Goal: Information Seeking & Learning: Learn about a topic

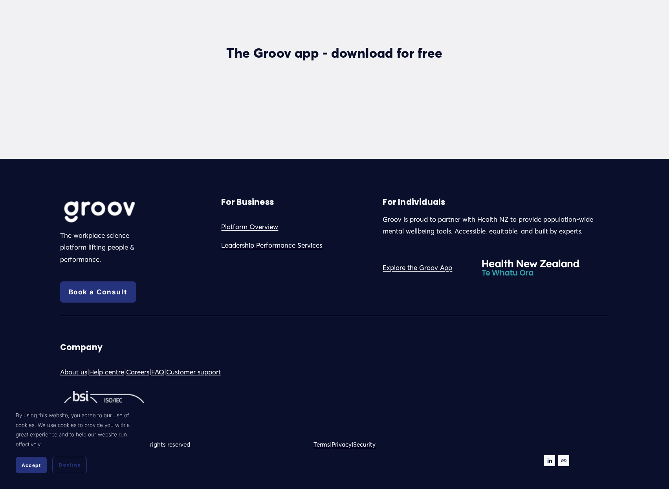
scroll to position [2174, 0]
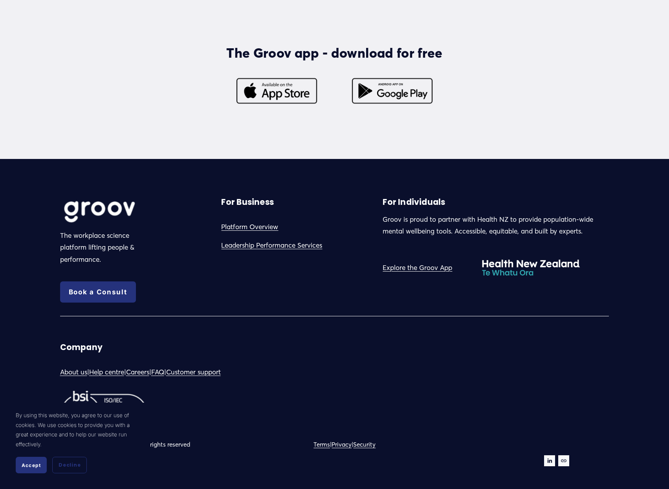
click at [253, 232] on link "Platform Overview" at bounding box center [249, 227] width 57 height 12
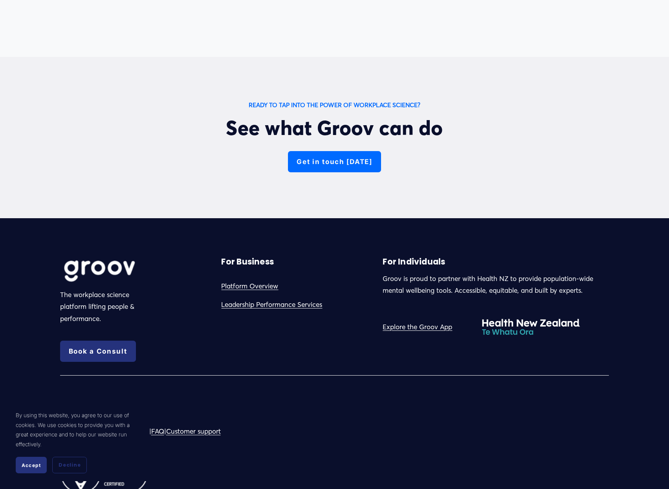
scroll to position [2840, 0]
